Goal: Task Accomplishment & Management: Use online tool/utility

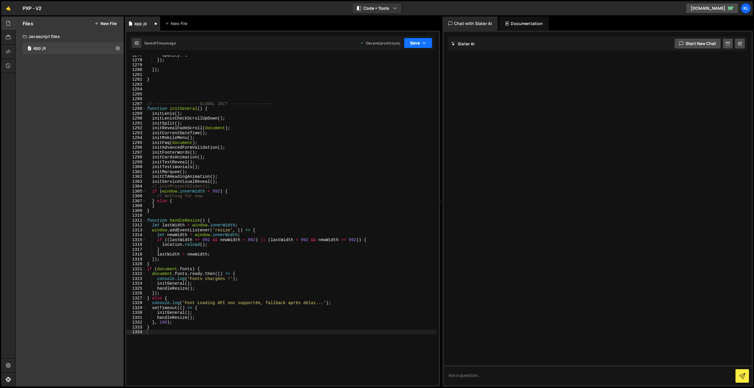
click at [414, 42] on button "Save" at bounding box center [418, 43] width 29 height 11
drag, startPoint x: 385, startPoint y: 73, endPoint x: 368, endPoint y: 62, distance: 20.8
click at [385, 73] on button "Save to Production S Saved 13 hours ago" at bounding box center [398, 80] width 71 height 19
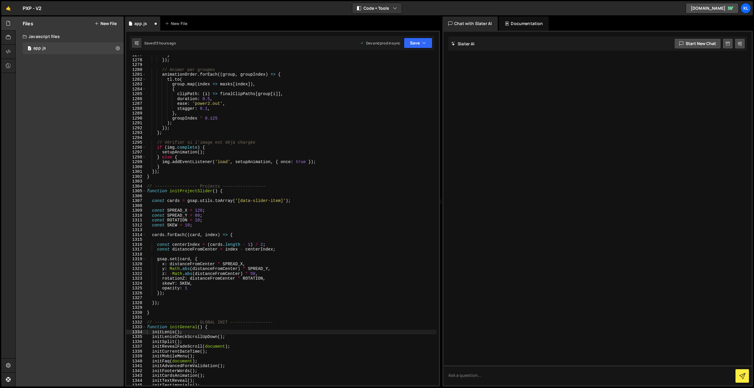
scroll to position [6203, 0]
click at [326, 137] on div "} }) ; // Animer par groupes animationOrder . forEach (( group , groupIndex ) =…" at bounding box center [291, 223] width 291 height 340
type textarea "}"
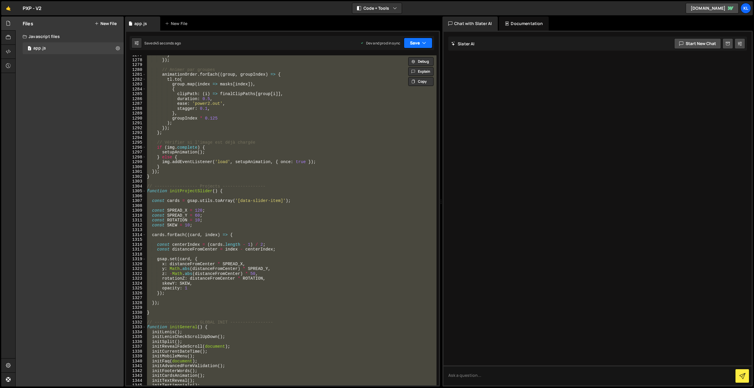
paste textarea
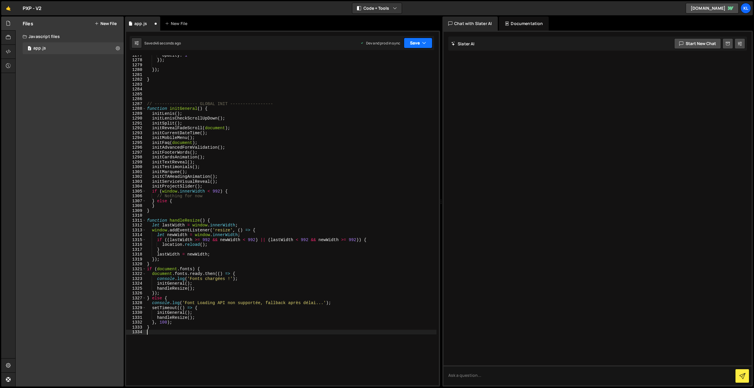
click at [412, 43] on button "Save" at bounding box center [418, 43] width 29 height 11
drag, startPoint x: 391, startPoint y: 78, endPoint x: 253, endPoint y: 16, distance: 151.3
click at [391, 78] on div "Save to Production S" at bounding box center [398, 77] width 61 height 6
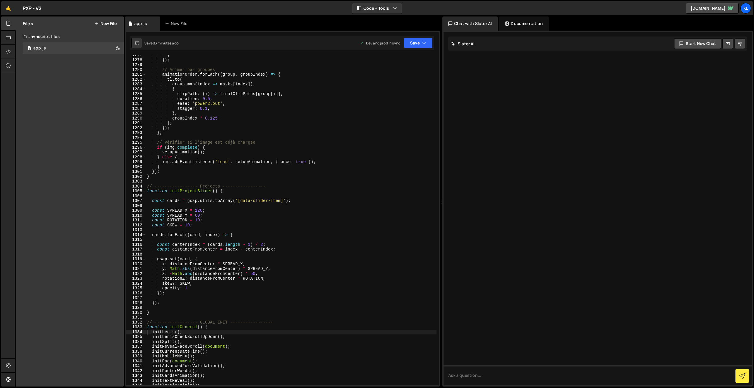
drag, startPoint x: 257, startPoint y: 124, endPoint x: 260, endPoint y: 119, distance: 6.6
click at [257, 124] on div "} }) ; // Animer par groupes animationOrder . forEach (( group , groupIndex ) =…" at bounding box center [291, 223] width 291 height 340
type textarea "}"
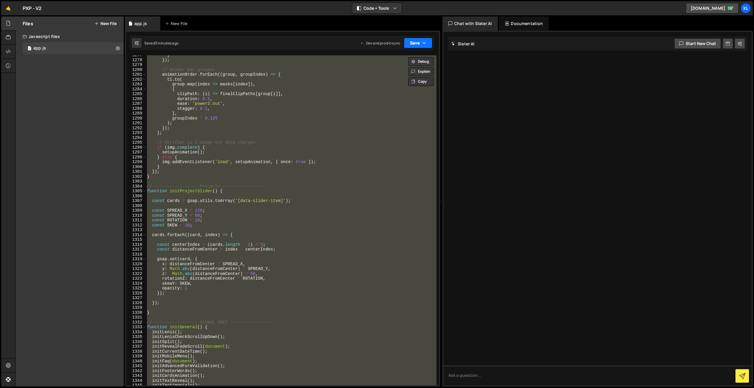
paste textarea
click at [409, 45] on button "Save" at bounding box center [418, 43] width 29 height 11
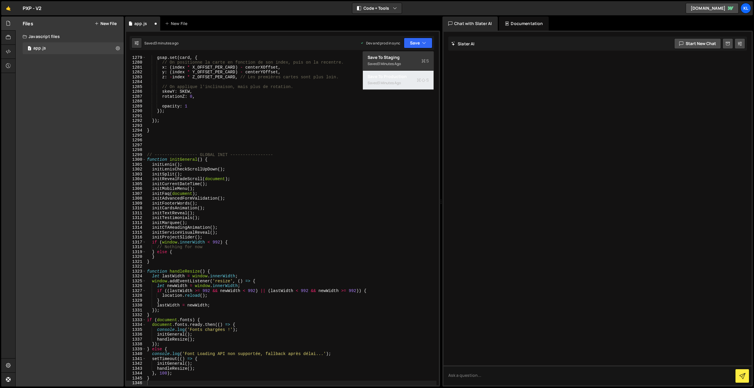
drag, startPoint x: 400, startPoint y: 84, endPoint x: 396, endPoint y: 83, distance: 3.6
click at [399, 84] on div "3 minutes ago" at bounding box center [389, 82] width 23 height 5
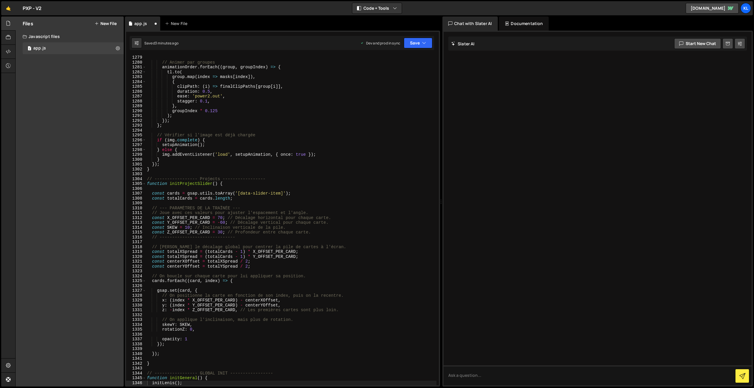
scroll to position [6210, 0]
click at [244, 120] on div "// Animer par groupes animationOrder . forEach (( group , groupIndex ) => { tl …" at bounding box center [291, 225] width 291 height 340
type textarea "}"
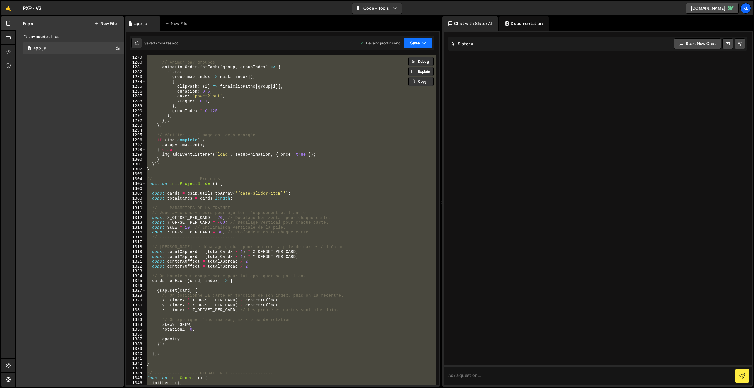
paste textarea
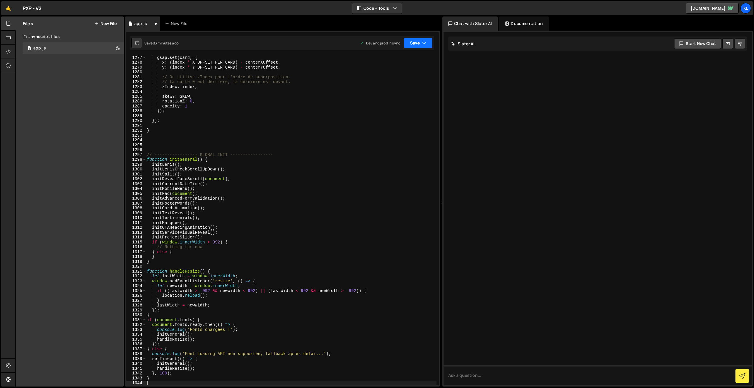
click at [412, 40] on button "Save" at bounding box center [418, 43] width 29 height 11
click at [390, 77] on div "Save to Production S" at bounding box center [398, 77] width 61 height 6
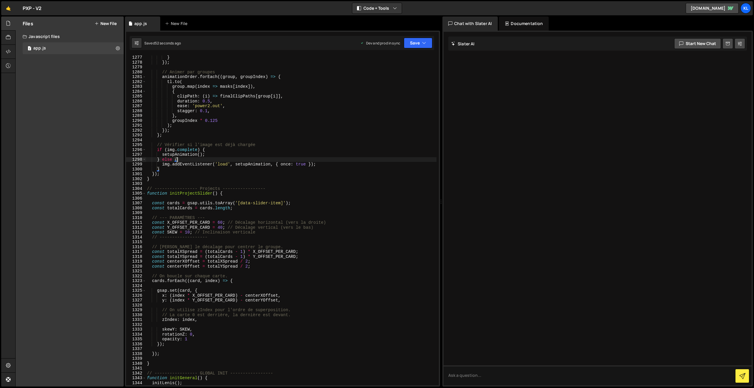
drag, startPoint x: 326, startPoint y: 159, endPoint x: 328, endPoint y: 152, distance: 7.4
click at [325, 159] on div "} }) ; // Animer par groupes animationOrder . forEach (( group , groupIndex ) =…" at bounding box center [291, 225] width 291 height 340
type textarea "}"
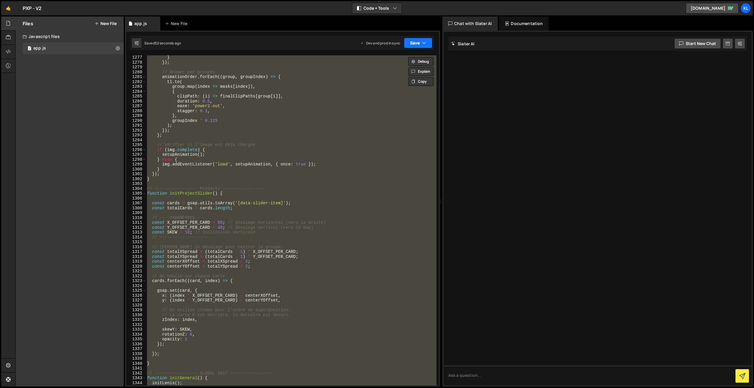
paste textarea
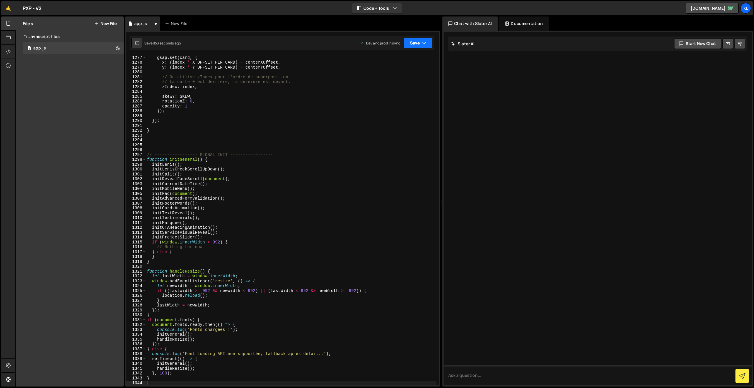
click at [412, 43] on button "Save" at bounding box center [418, 43] width 29 height 11
click at [387, 86] on div "Saved 51 seconds ago" at bounding box center [398, 83] width 61 height 7
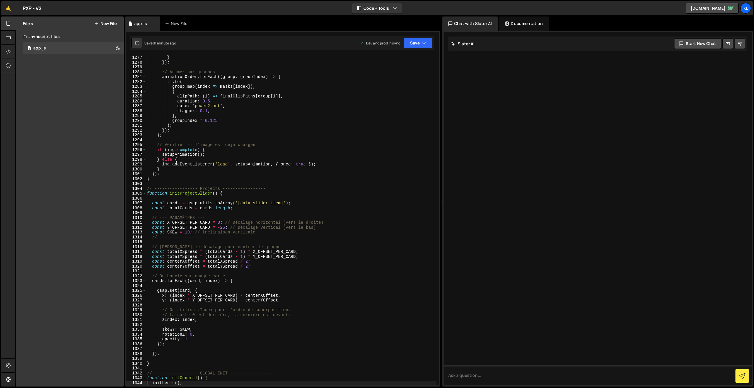
drag, startPoint x: 272, startPoint y: 117, endPoint x: 292, endPoint y: 100, distance: 25.9
click at [272, 117] on div "} }) ; // Animer par groupes animationOrder . forEach (( group , groupIndex ) =…" at bounding box center [291, 225] width 291 height 340
type textarea "}"
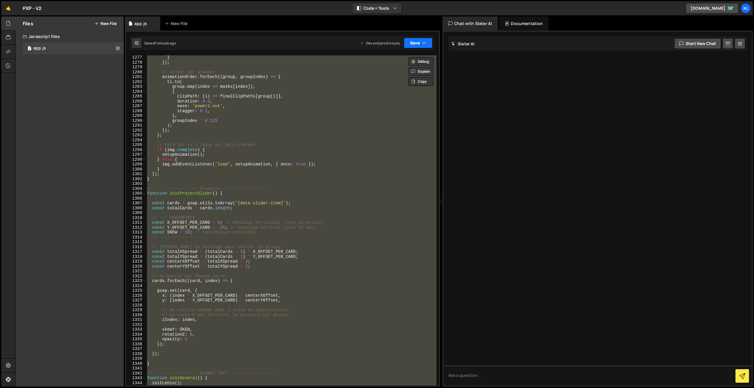
paste textarea
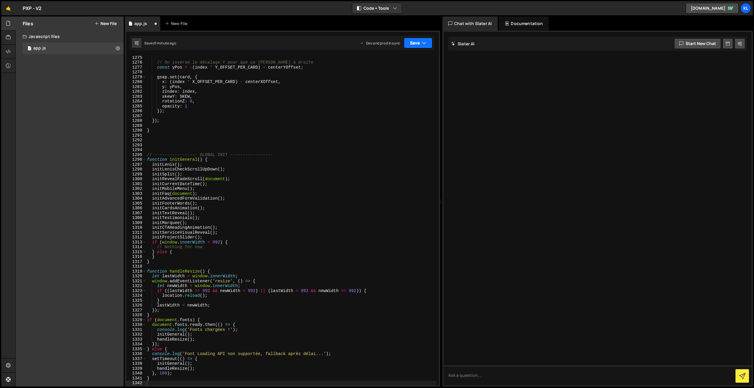
click at [417, 44] on button "Save" at bounding box center [418, 43] width 29 height 11
click at [393, 77] on div "Save to Production S" at bounding box center [398, 77] width 61 height 6
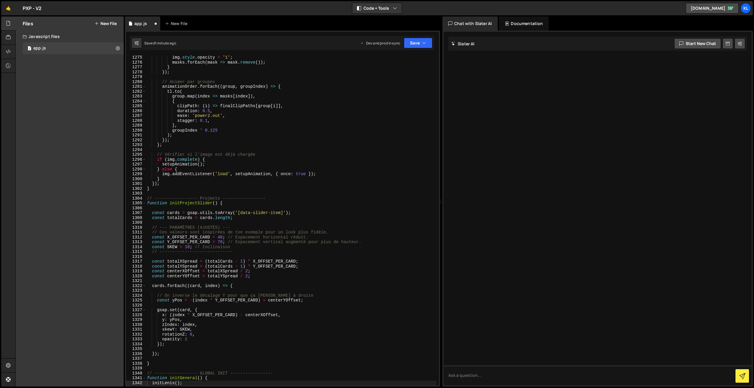
scroll to position [6190, 0]
drag, startPoint x: 248, startPoint y: 165, endPoint x: 256, endPoint y: 159, distance: 10.1
click at [248, 165] on div "img . style . opacity = '1' ; masks . forEach ( mask => mask . remove ( )) ; } …" at bounding box center [291, 225] width 291 height 340
type textarea "}"
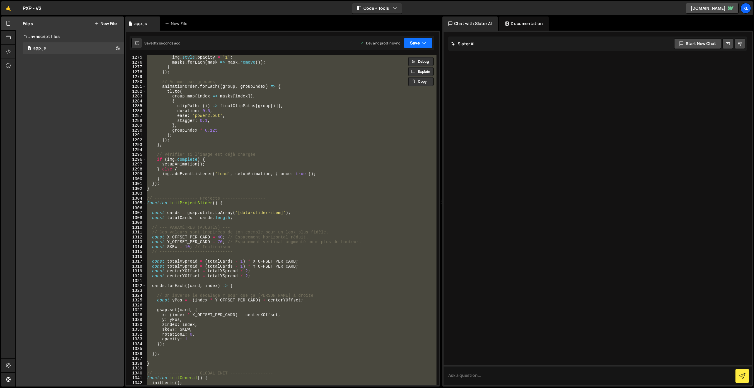
paste textarea
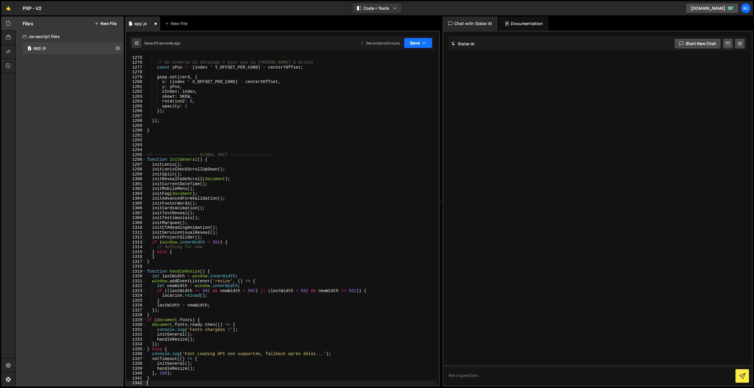
click at [413, 44] on button "Save" at bounding box center [418, 43] width 29 height 11
click at [392, 85] on div "11 seconds ago" at bounding box center [390, 82] width 25 height 5
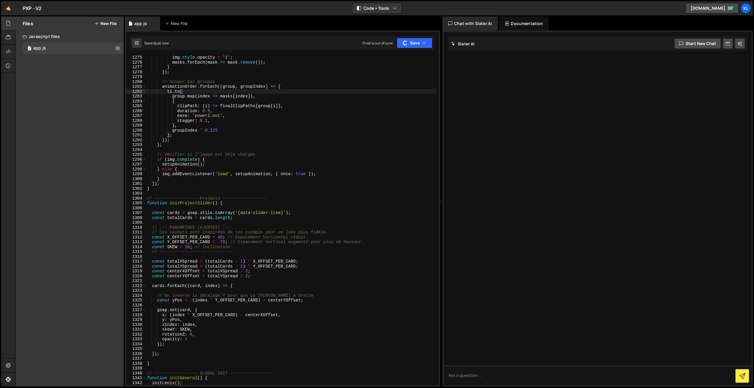
click at [0, 0] on div "Hold on a sec... Are you certain you wish to leave this page? Any changes you'v…" at bounding box center [377, 194] width 754 height 388
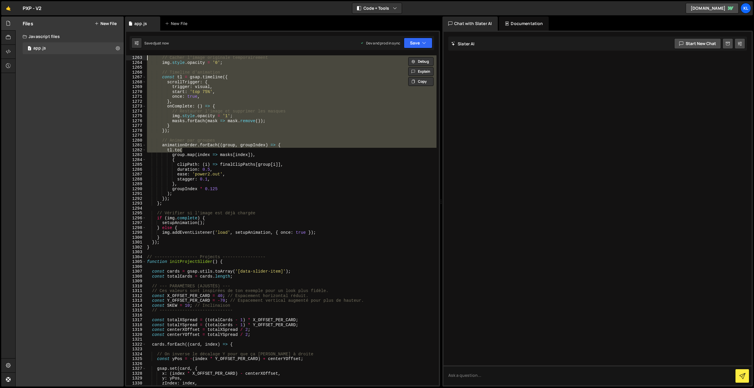
click at [261, 142] on div "// Cacher l'image originale temporairement img . style . opacity = '0' ; // Tim…" at bounding box center [291, 225] width 291 height 340
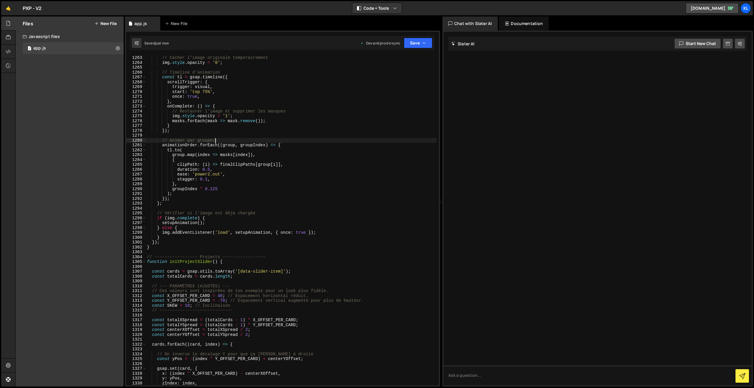
type textarea "}"
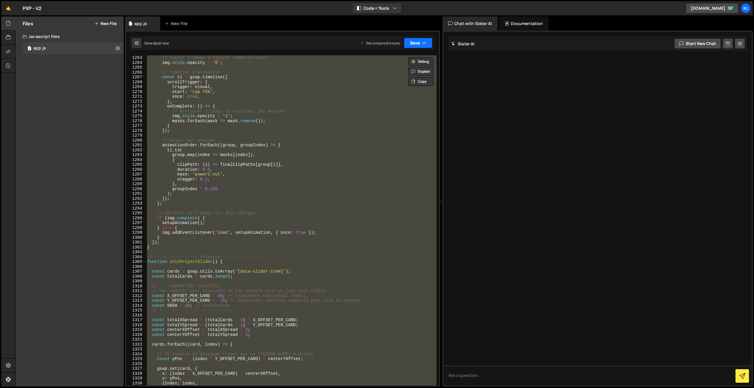
paste textarea
click at [412, 42] on button "Save" at bounding box center [418, 43] width 29 height 11
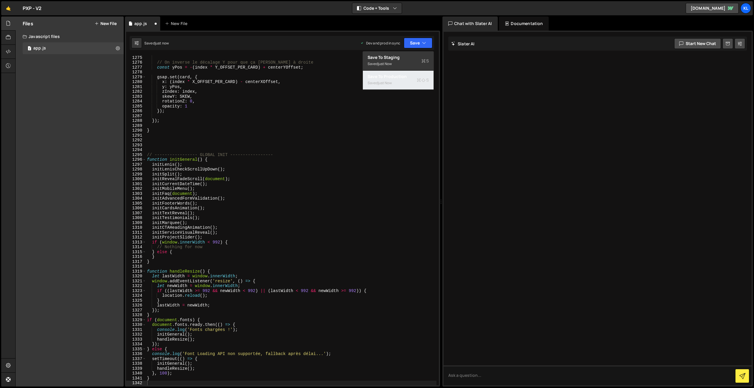
click at [390, 80] on div "Saved just now" at bounding box center [398, 83] width 61 height 7
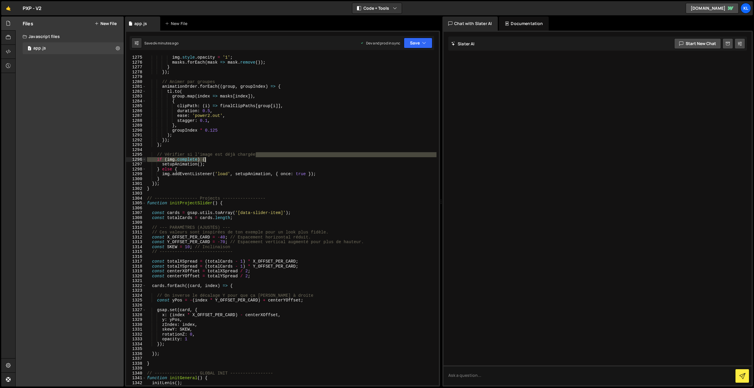
click at [272, 160] on div "img . style . opacity = '1' ; masks . forEach ( mask => mask . remove ( )) ; } …" at bounding box center [291, 225] width 291 height 340
type textarea "}"
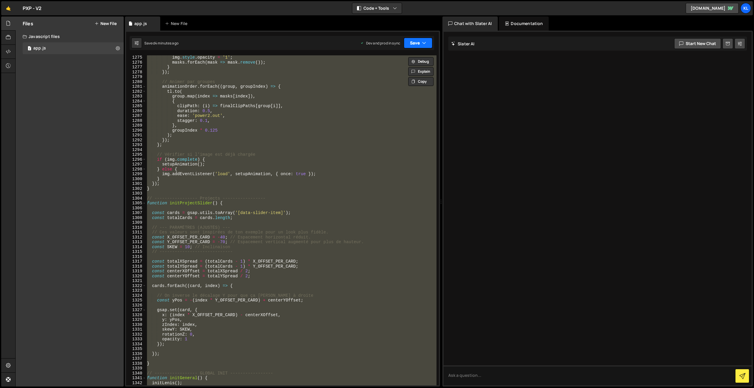
paste textarea
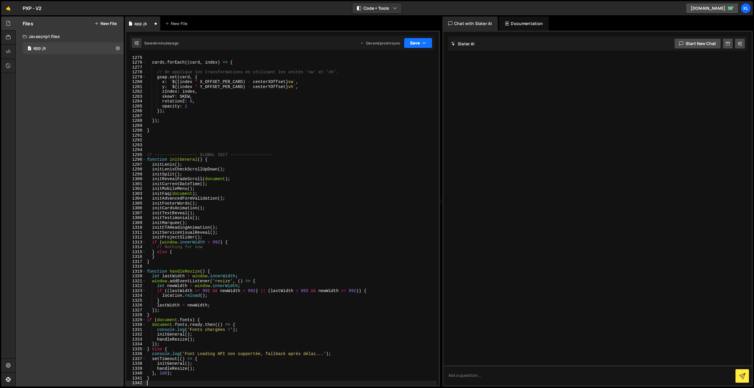
click at [418, 40] on button "Save" at bounding box center [418, 43] width 29 height 11
drag, startPoint x: 373, startPoint y: 80, endPoint x: 362, endPoint y: 67, distance: 16.9
click at [373, 80] on div "Saved 4 minutes ago" at bounding box center [398, 83] width 61 height 7
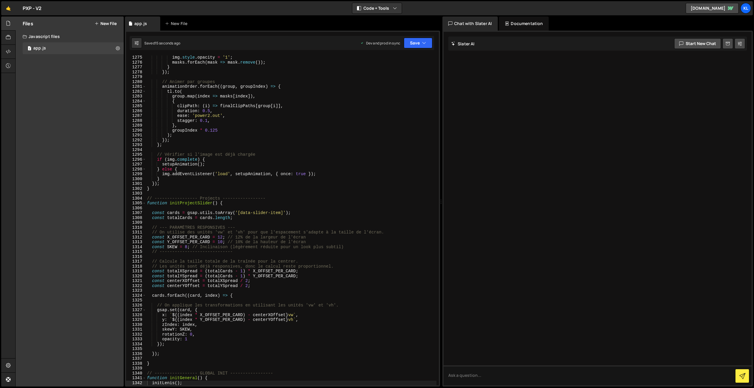
click at [290, 132] on div "img . style . opacity = '1' ; masks . forEach ( mask => mask . remove ( )) ; } …" at bounding box center [291, 225] width 291 height 340
type textarea "}"
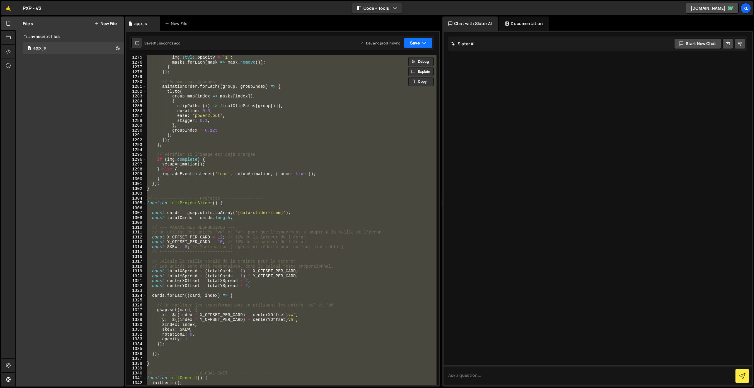
paste textarea
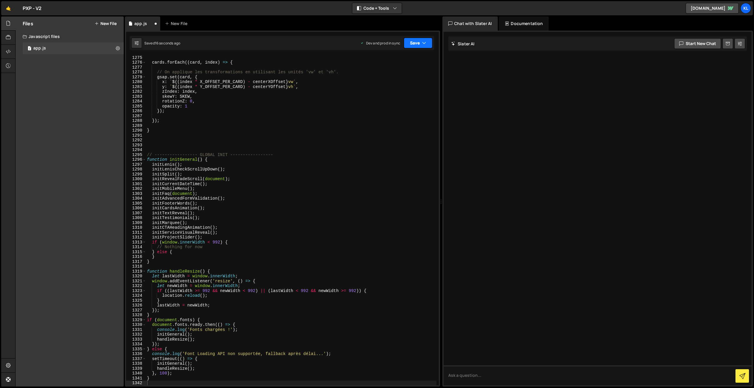
click at [410, 39] on button "Save" at bounding box center [418, 43] width 29 height 11
click at [380, 84] on div "14 seconds ago" at bounding box center [391, 82] width 26 height 5
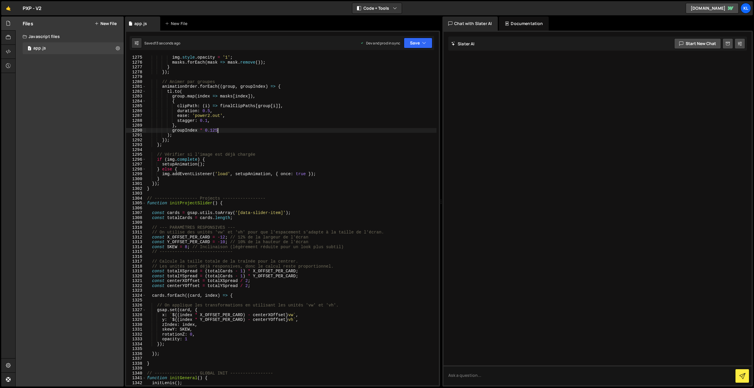
drag, startPoint x: 300, startPoint y: 130, endPoint x: 303, endPoint y: 127, distance: 4.6
click at [299, 131] on div "img . style . opacity = '1' ; masks . forEach ( mask => mask . remove ( )) ; } …" at bounding box center [291, 225] width 291 height 340
type textarea "}"
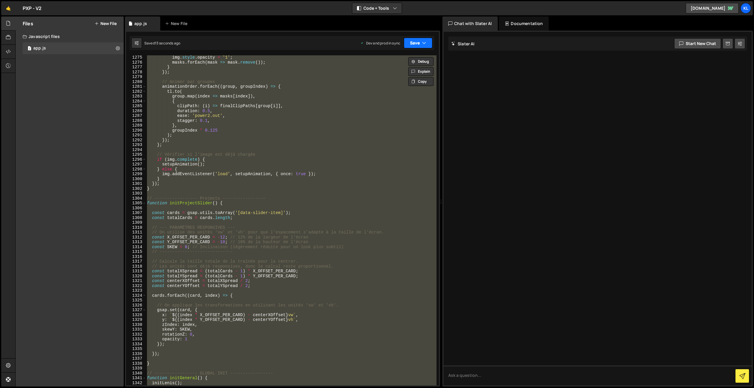
paste textarea
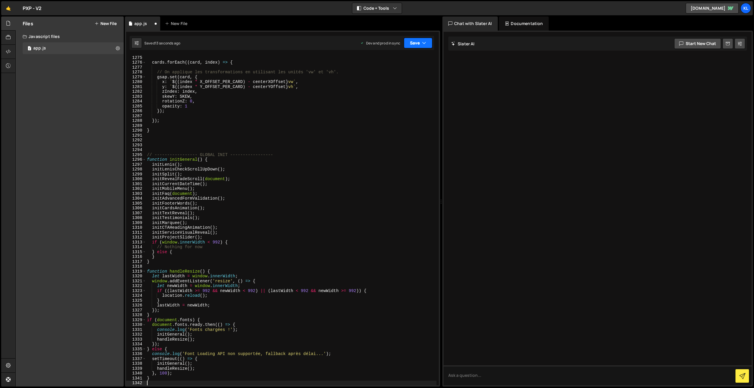
click at [423, 42] on icon "button" at bounding box center [424, 43] width 4 height 6
click at [396, 66] on div "14 seconds ago" at bounding box center [391, 63] width 26 height 5
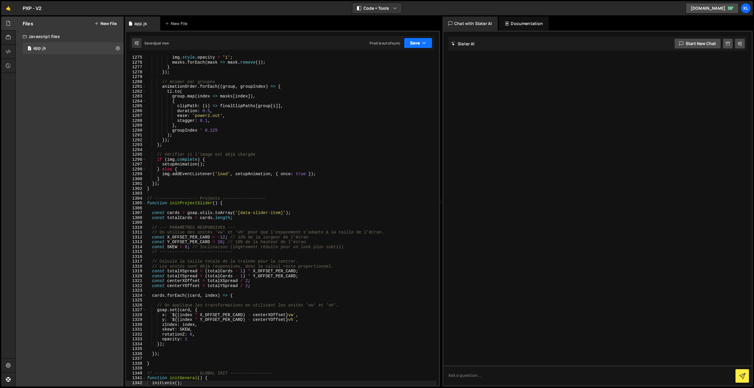
click at [410, 42] on button "Save" at bounding box center [418, 43] width 29 height 11
click at [398, 77] on div "Save to Production S" at bounding box center [398, 77] width 61 height 6
